Goal: Task Accomplishment & Management: Complete application form

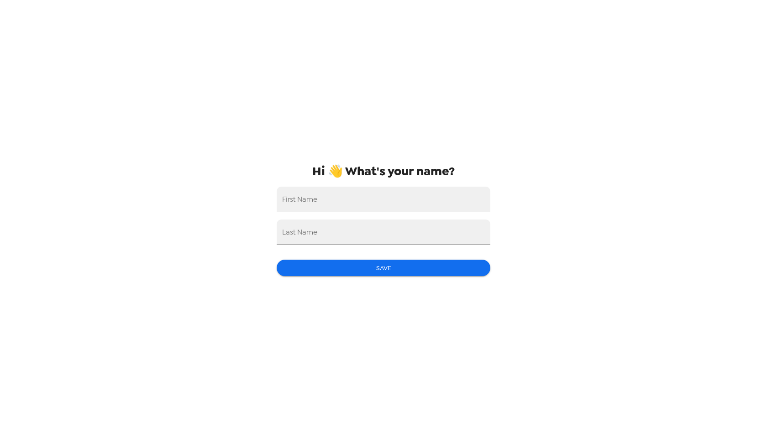
click at [342, 225] on input "Last Name" at bounding box center [384, 233] width 214 height 26
click at [340, 199] on input "First Name" at bounding box center [384, 200] width 214 height 26
type input "n"
type input "[PERSON_NAME]"
click at [305, 231] on div "Last Name" at bounding box center [384, 233] width 214 height 26
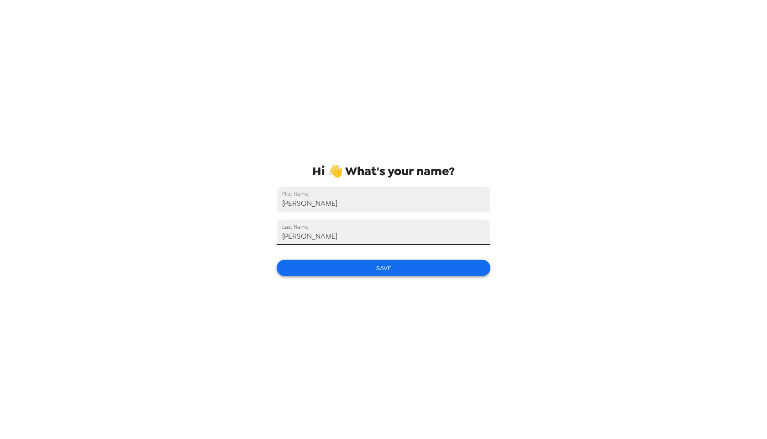
type input "[PERSON_NAME]"
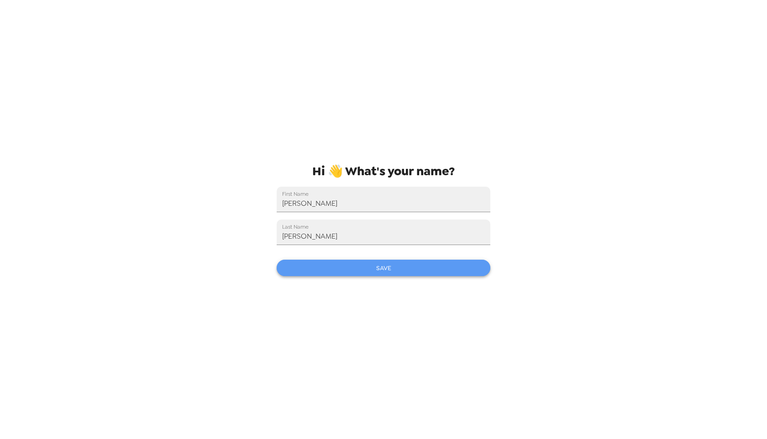
click at [287, 265] on button "Save" at bounding box center [384, 268] width 214 height 17
